Goal: Browse casually

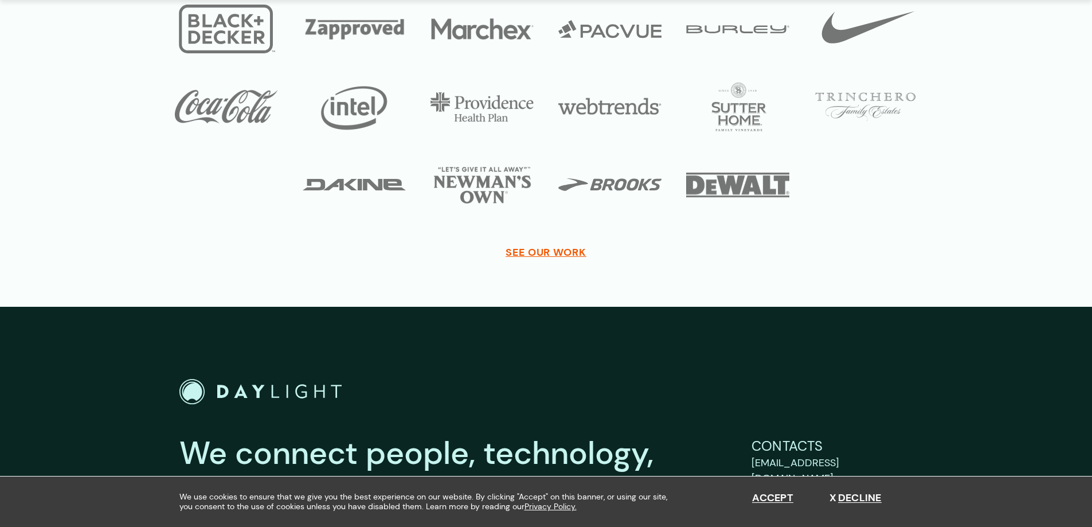
scroll to position [4183, 0]
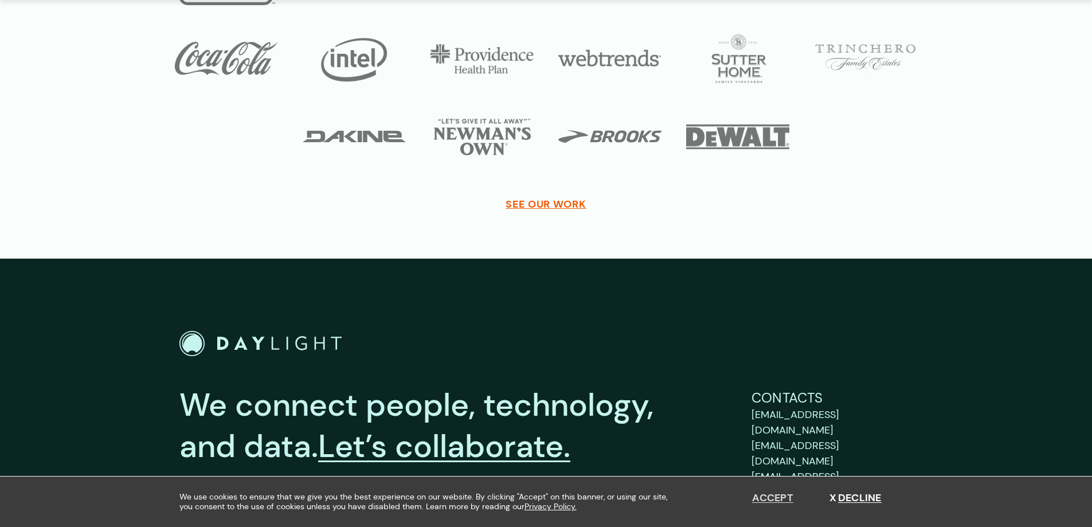
click at [759, 498] on button "Accept" at bounding box center [772, 498] width 41 height 13
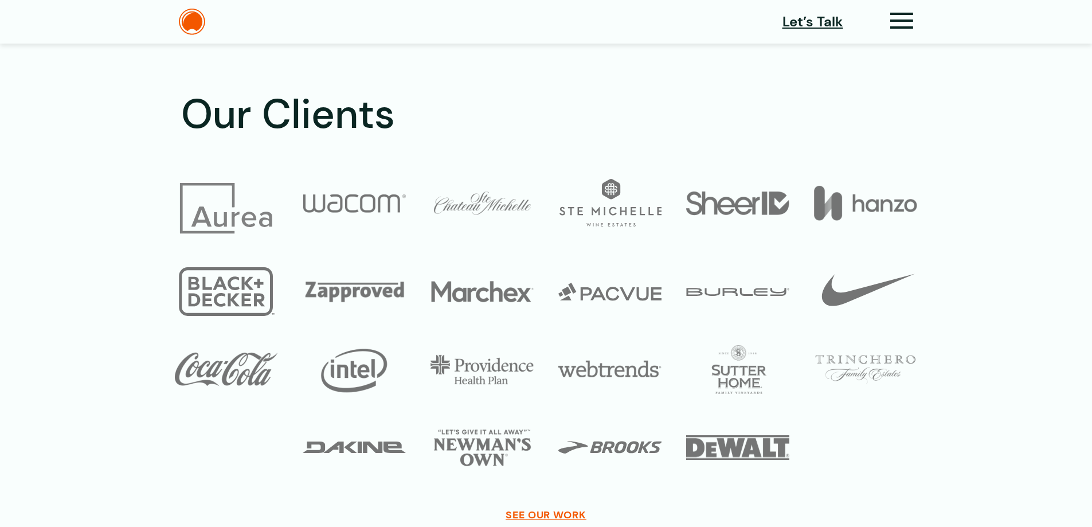
scroll to position [3872, 0]
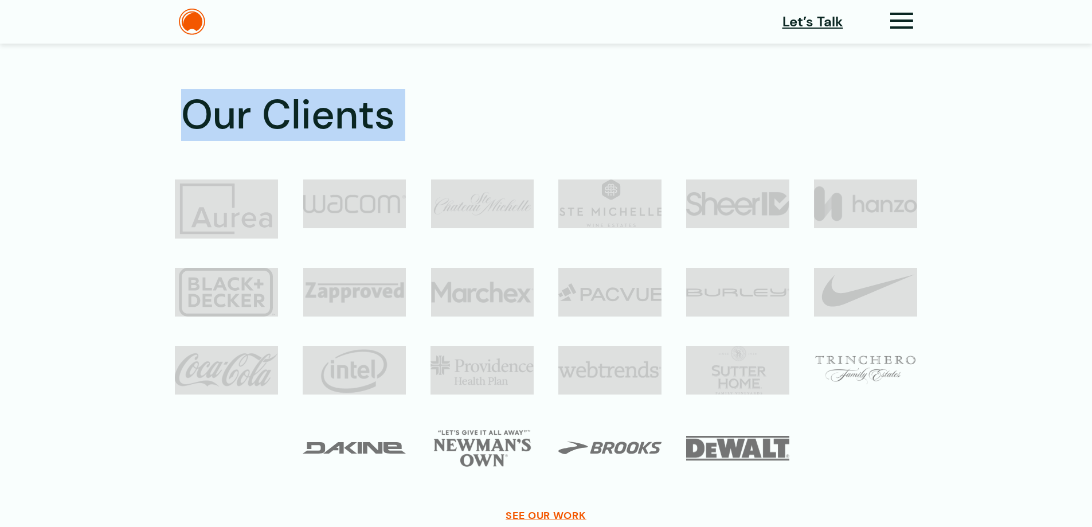
drag, startPoint x: 880, startPoint y: 455, endPoint x: 178, endPoint y: 104, distance: 784.9
click at [178, 104] on div "Our Clients SEE OUR WORK" at bounding box center [546, 307] width 825 height 433
click at [340, 124] on h2 "Our Clients" at bounding box center [559, 115] width 757 height 48
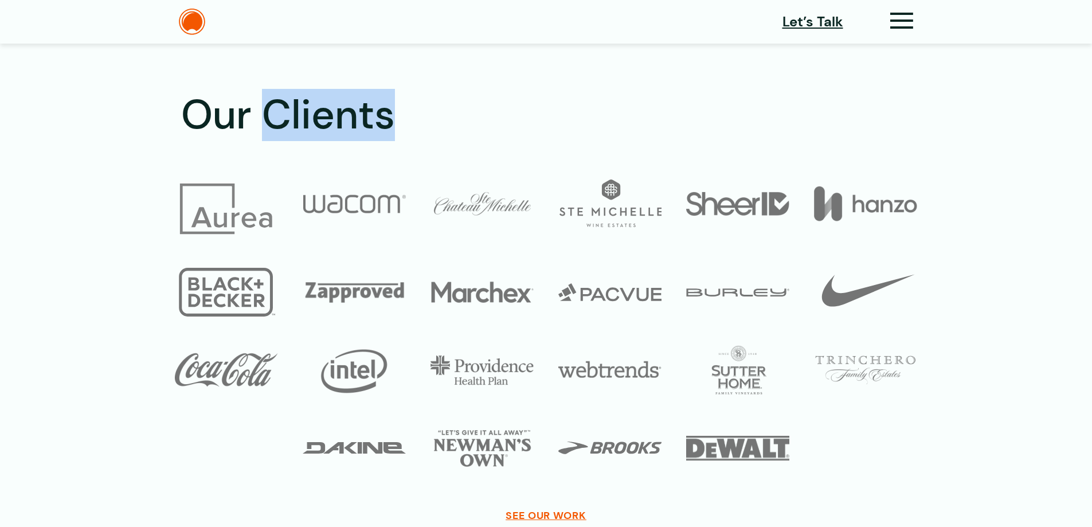
click at [340, 124] on h2 "Our Clients" at bounding box center [559, 115] width 757 height 48
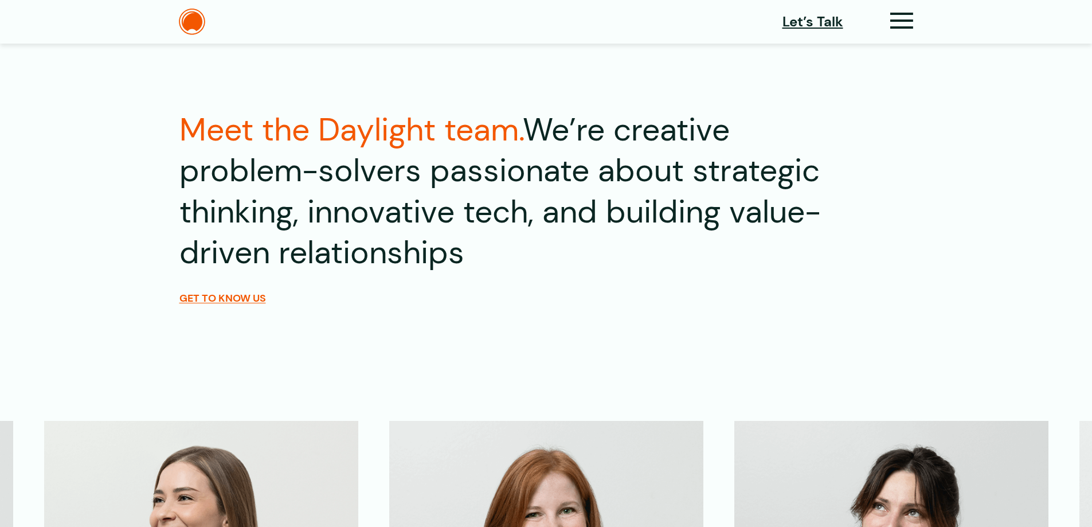
scroll to position [2439, 0]
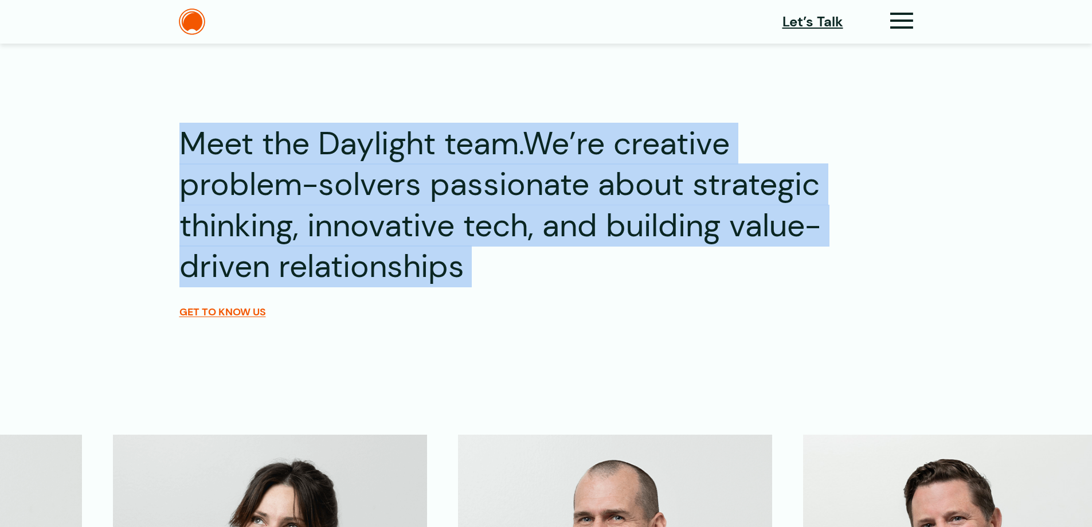
drag, startPoint x: 189, startPoint y: 144, endPoint x: 493, endPoint y: 269, distance: 329.1
click at [493, 269] on h2 "Meet the Daylight team. We’re creative problem-solvers passionate about strateg…" at bounding box center [509, 205] width 660 height 164
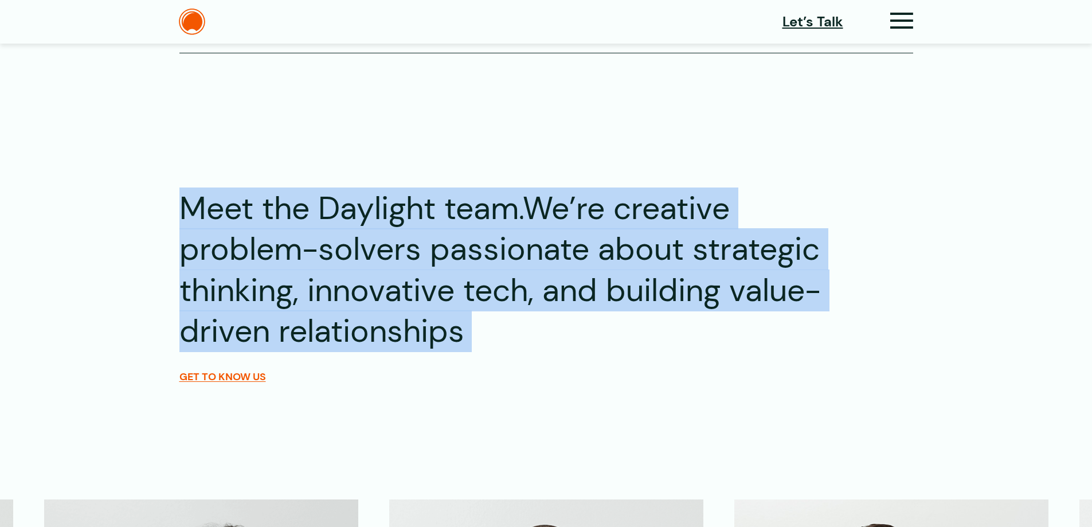
scroll to position [2095, 0]
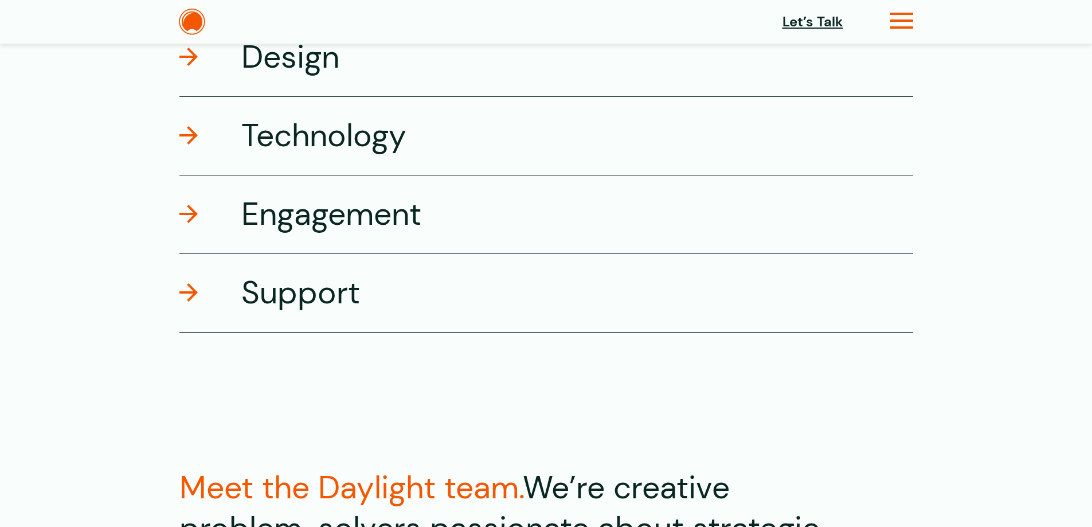
click at [905, 24] on icon at bounding box center [901, 25] width 23 height 12
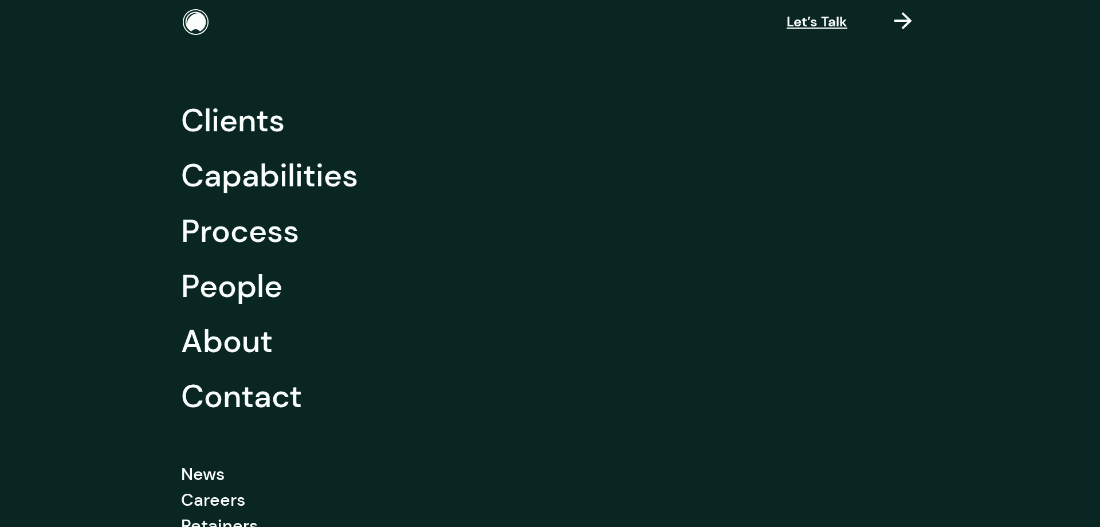
click at [905, 24] on icon at bounding box center [903, 27] width 18 height 12
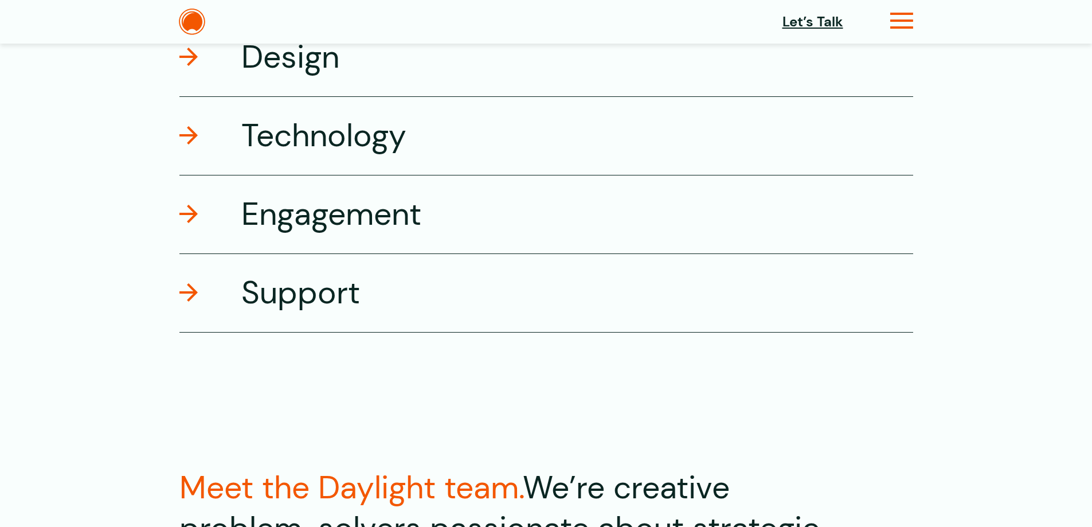
click at [905, 24] on icon at bounding box center [901, 25] width 23 height 12
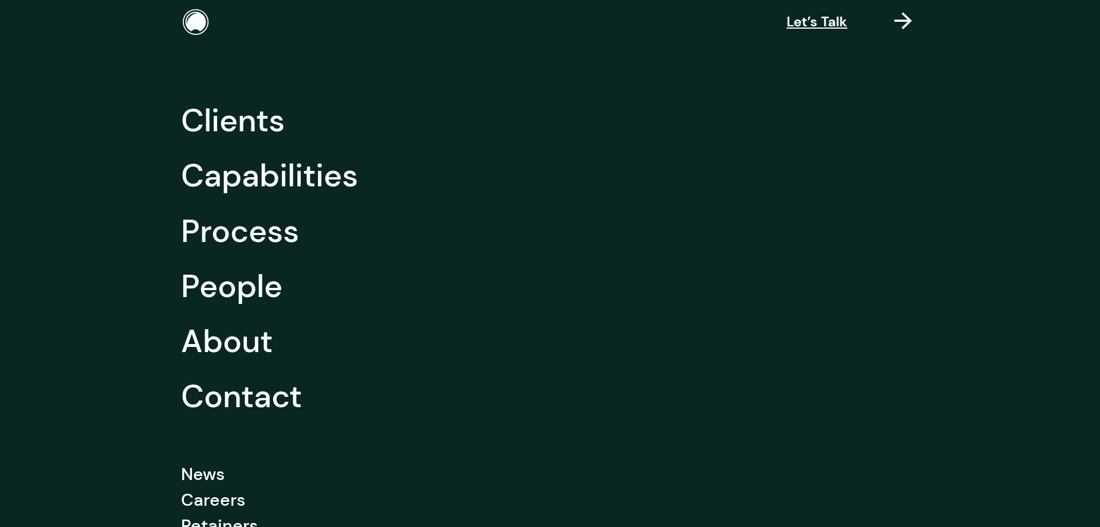
click at [905, 24] on icon at bounding box center [903, 27] width 18 height 12
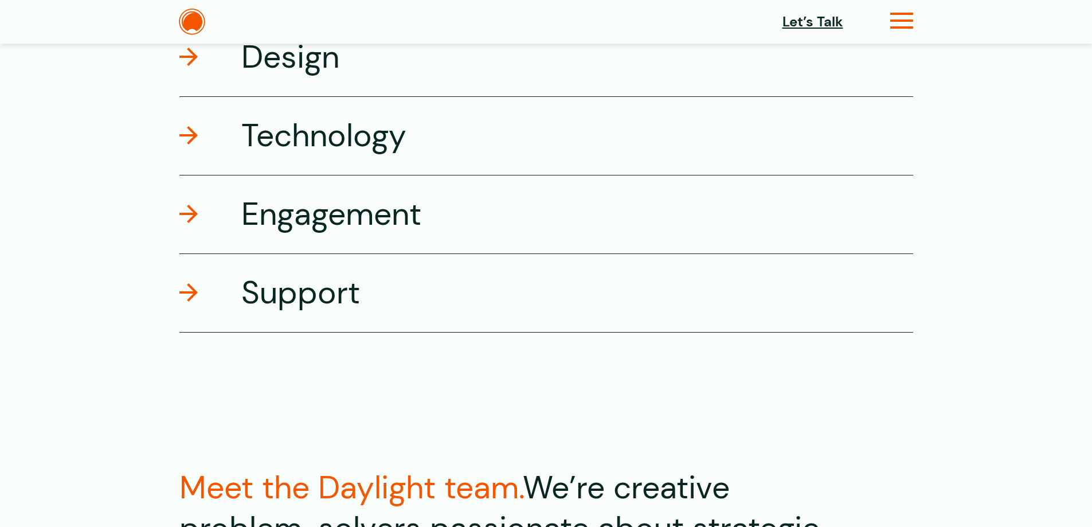
click at [909, 19] on icon at bounding box center [901, 25] width 23 height 12
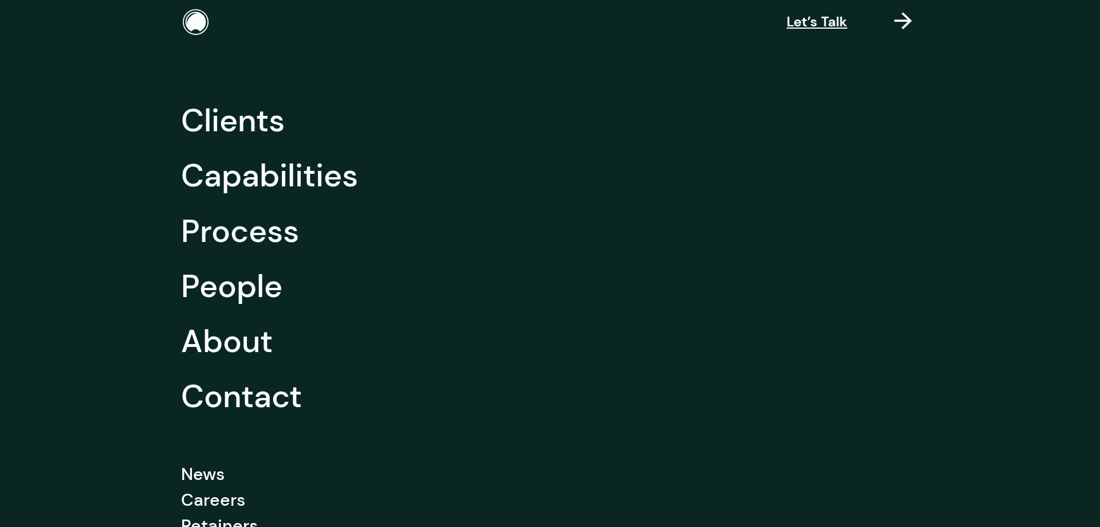
click at [909, 21] on icon at bounding box center [903, 27] width 18 height 12
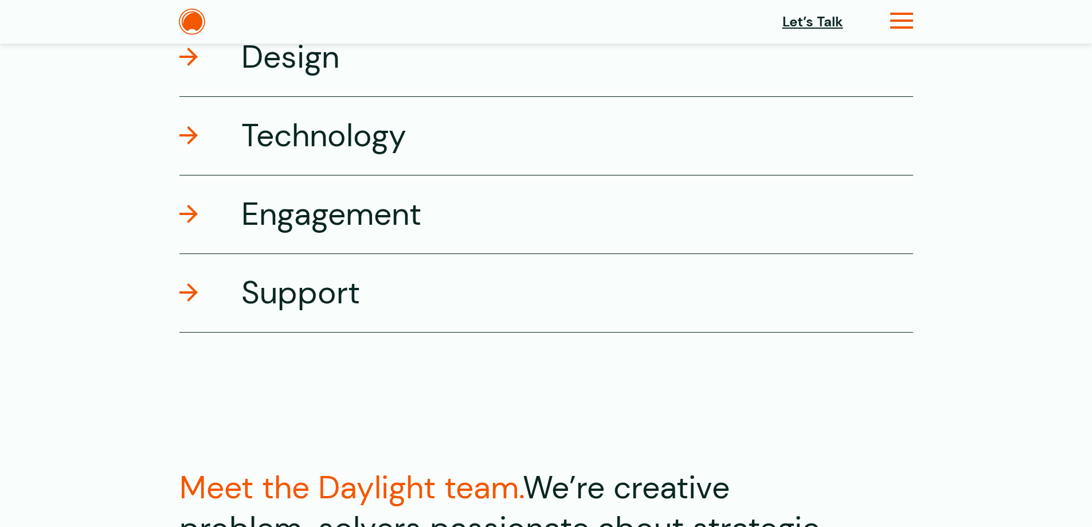
click at [909, 19] on icon at bounding box center [901, 25] width 23 height 12
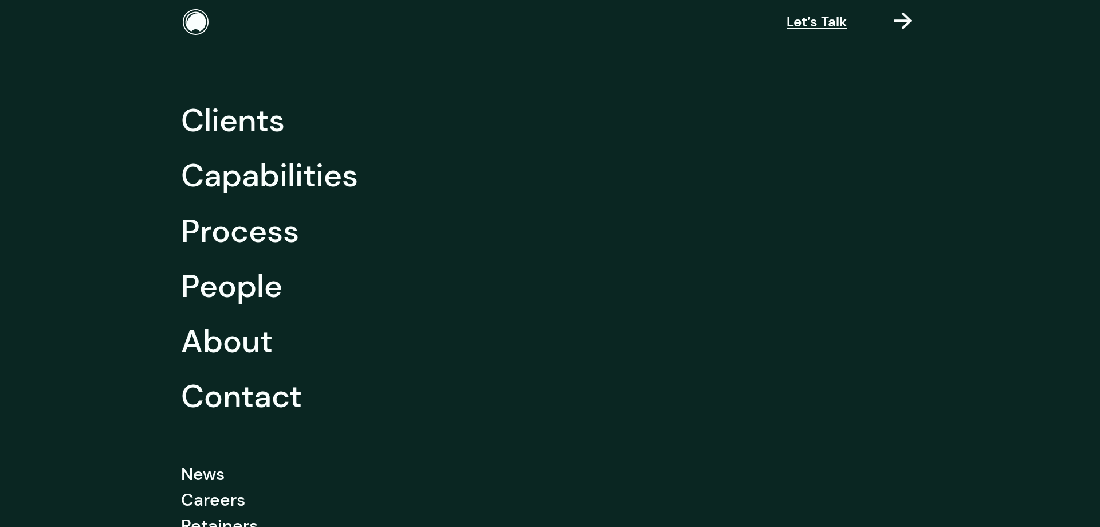
click at [909, 21] on icon at bounding box center [903, 27] width 18 height 12
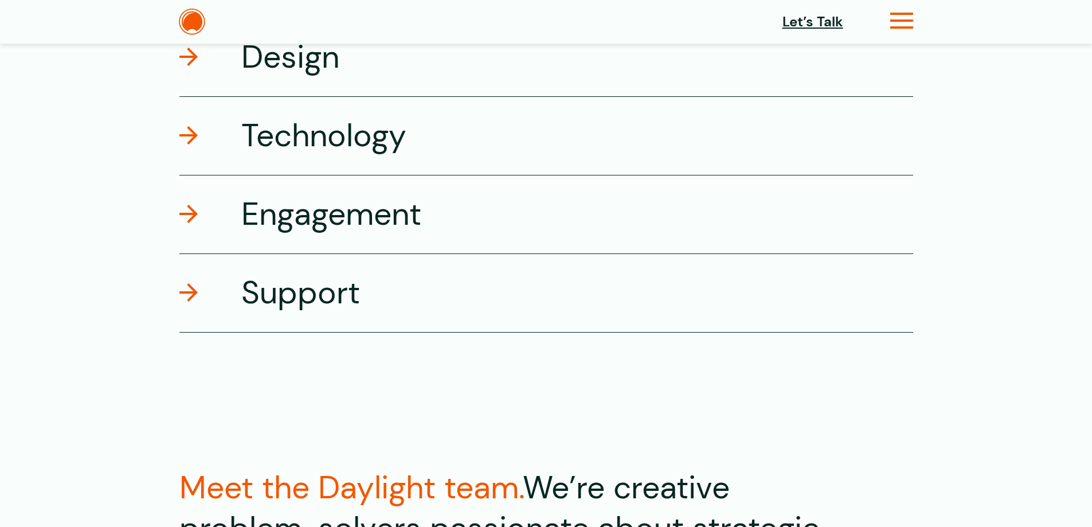
click at [909, 19] on icon at bounding box center [901, 25] width 23 height 12
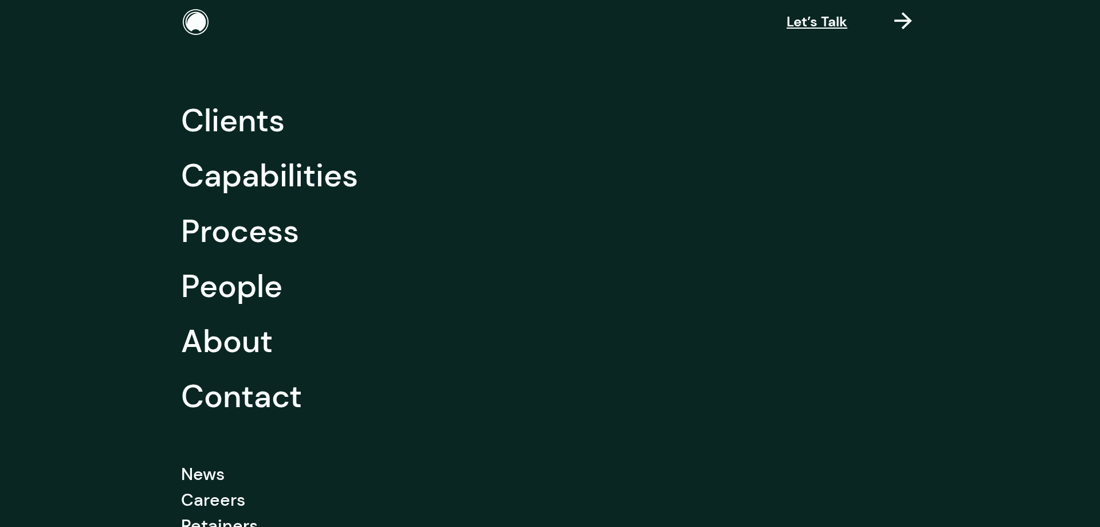
click at [909, 21] on icon at bounding box center [903, 27] width 18 height 12
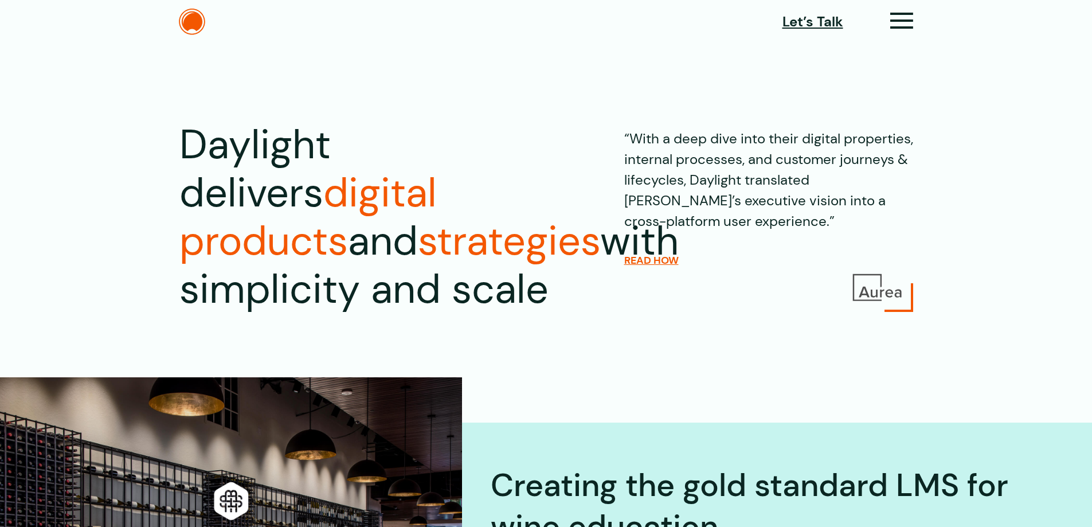
scroll to position [0, 0]
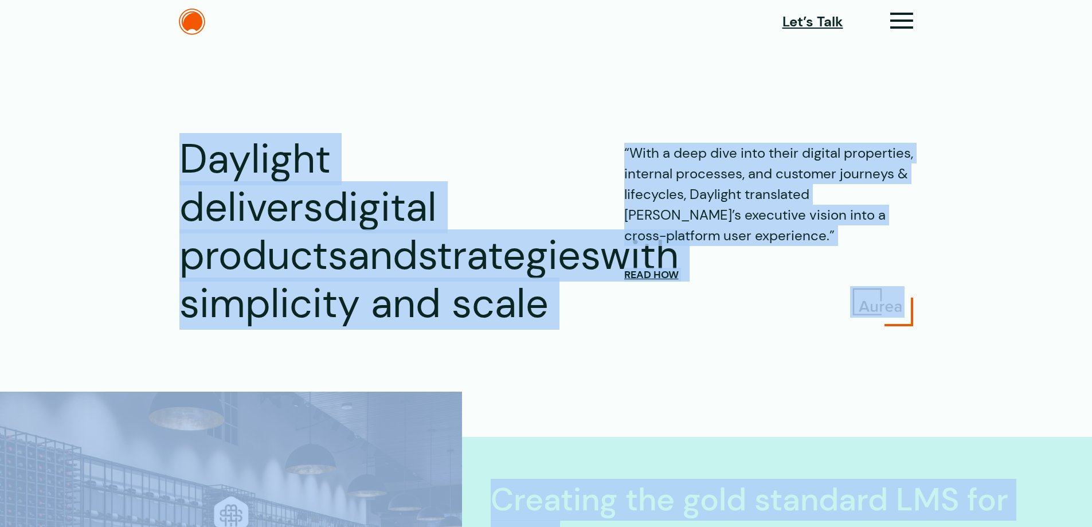
drag, startPoint x: 1071, startPoint y: 354, endPoint x: 11, endPoint y: 128, distance: 1083.8
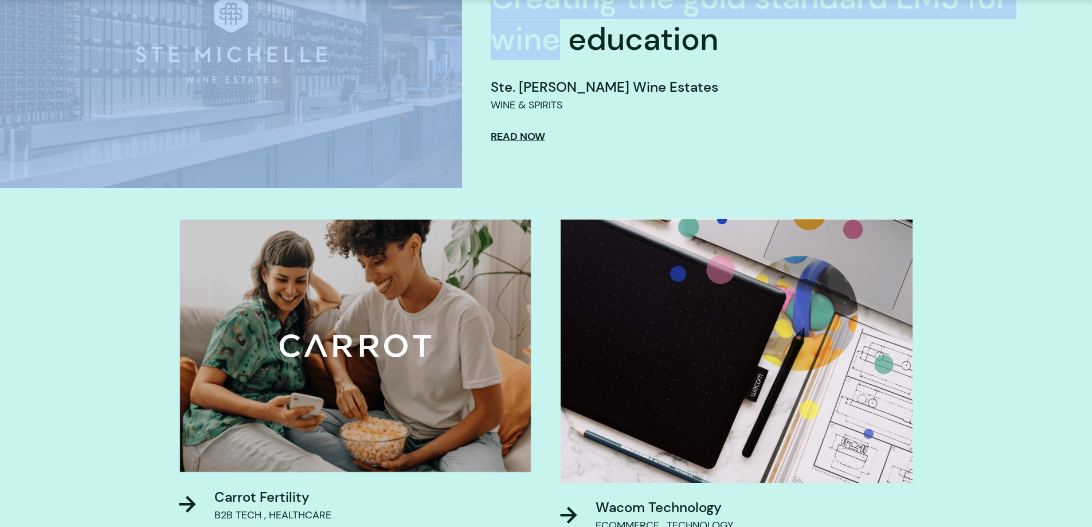
scroll to position [516, 0]
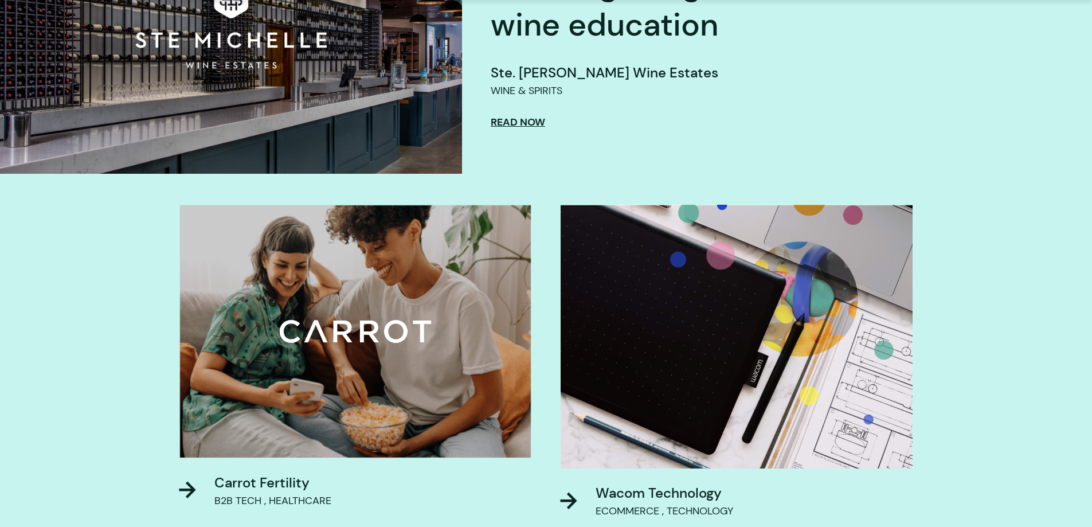
click at [578, 108] on div "Creating the gold standard LMS for wine education Ste. [PERSON_NAME] Wine Estat…" at bounding box center [767, 46] width 555 height 167
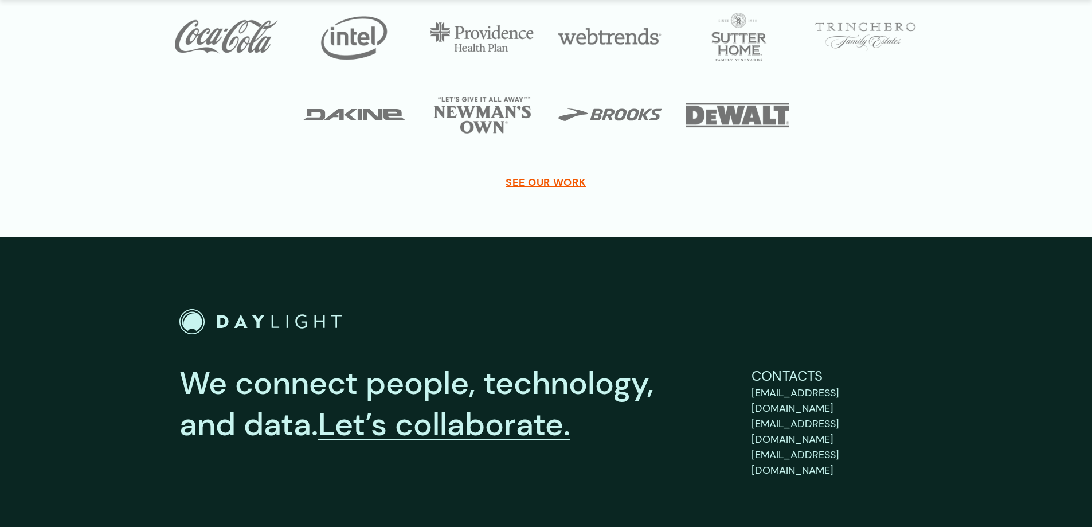
scroll to position [4215, 0]
